Goal: Information Seeking & Learning: Learn about a topic

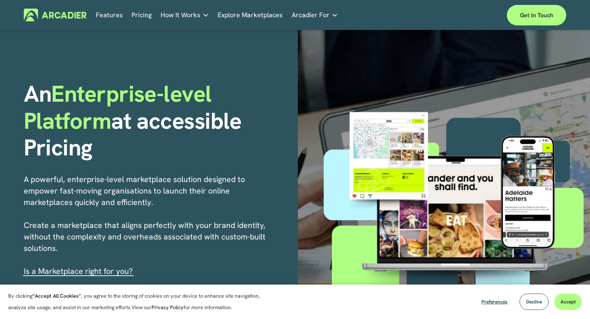
scroll to position [20, 0]
click at [231, 20] on link "Explore Marketplaces" at bounding box center [249, 15] width 65 height 13
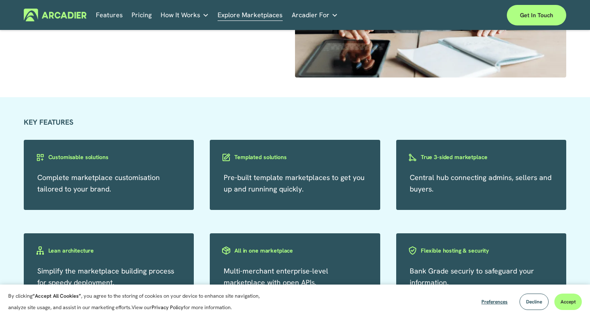
scroll to position [1282, 0]
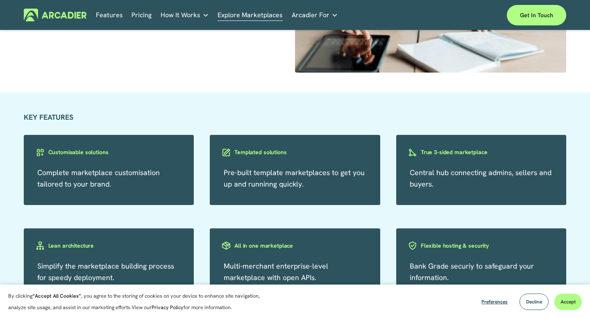
click at [111, 14] on link "Features" at bounding box center [109, 15] width 27 height 13
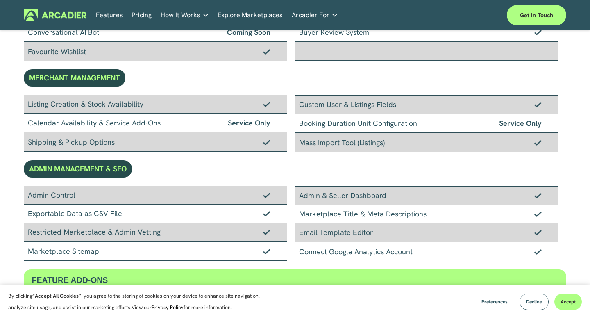
scroll to position [440, 0]
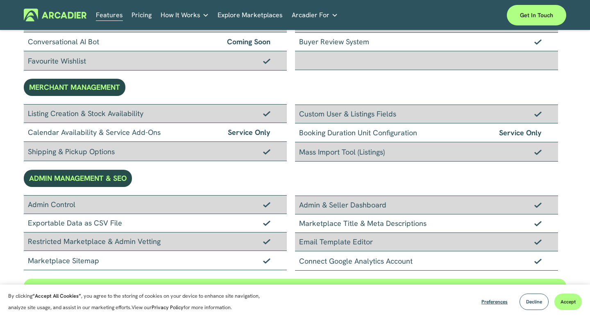
click at [79, 89] on div "MERCHANT MANAGEMENT" at bounding box center [75, 87] width 102 height 17
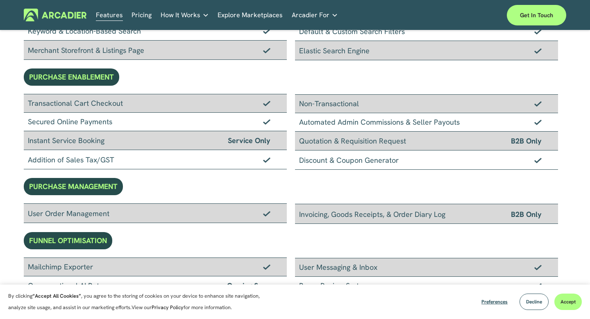
scroll to position [0, 0]
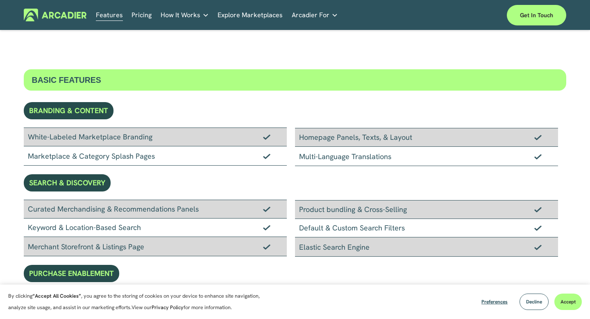
click at [143, 17] on link "Pricing" at bounding box center [141, 15] width 20 height 13
